Goal: Transaction & Acquisition: Purchase product/service

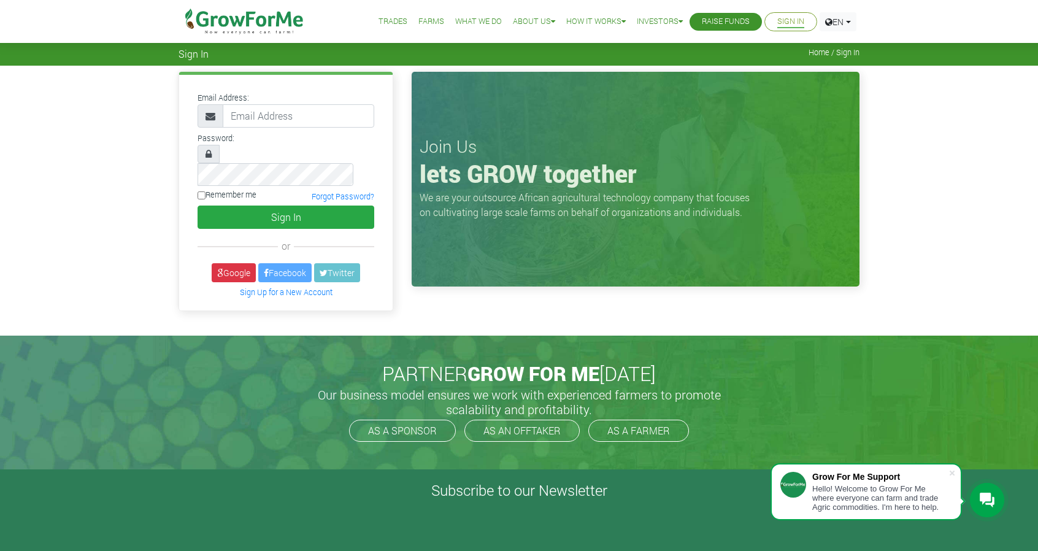
click at [247, 19] on img at bounding box center [245, 21] width 126 height 43
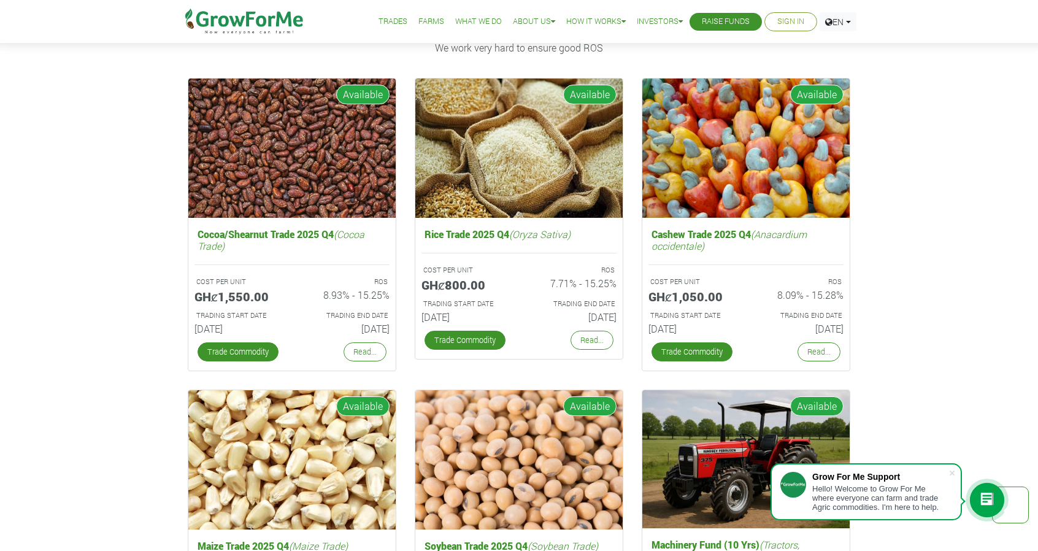
scroll to position [1760, 0]
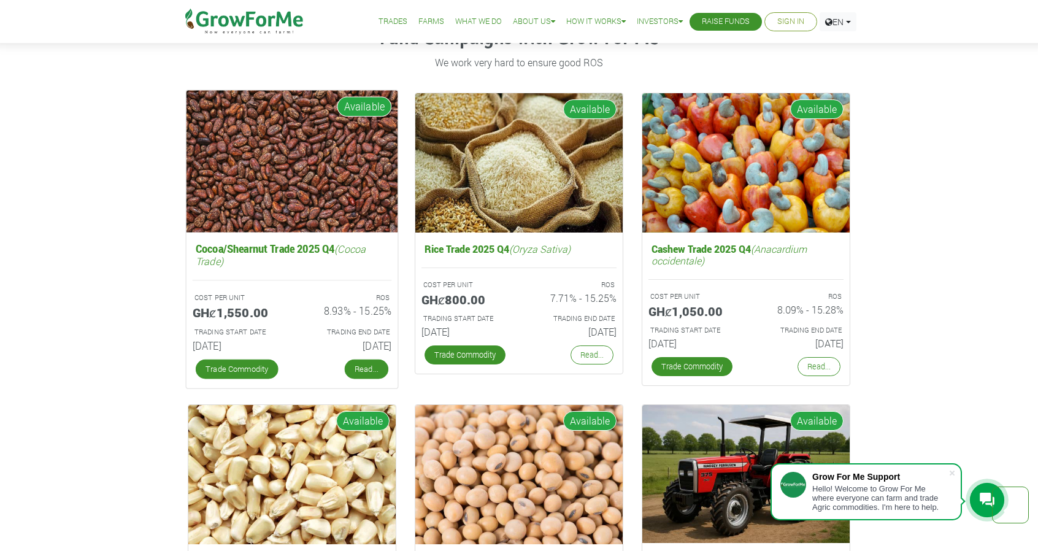
click at [369, 376] on link "Read..." at bounding box center [367, 370] width 44 height 20
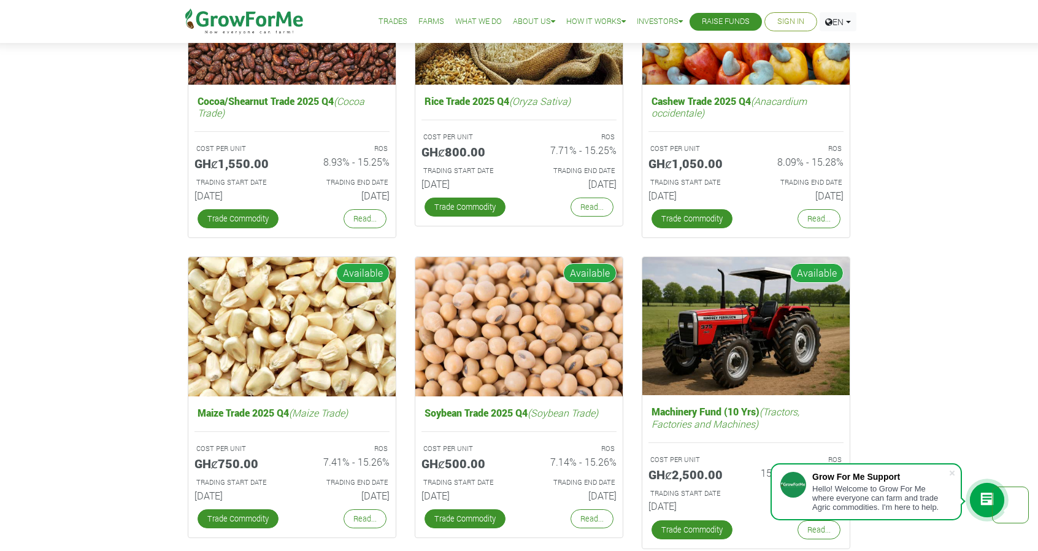
scroll to position [1910, 0]
